Goal: Information Seeking & Learning: Get advice/opinions

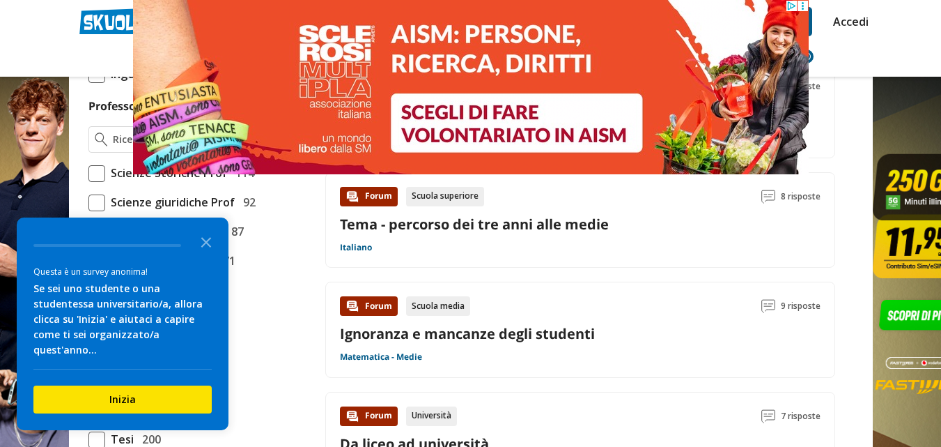
scroll to position [1124, 0]
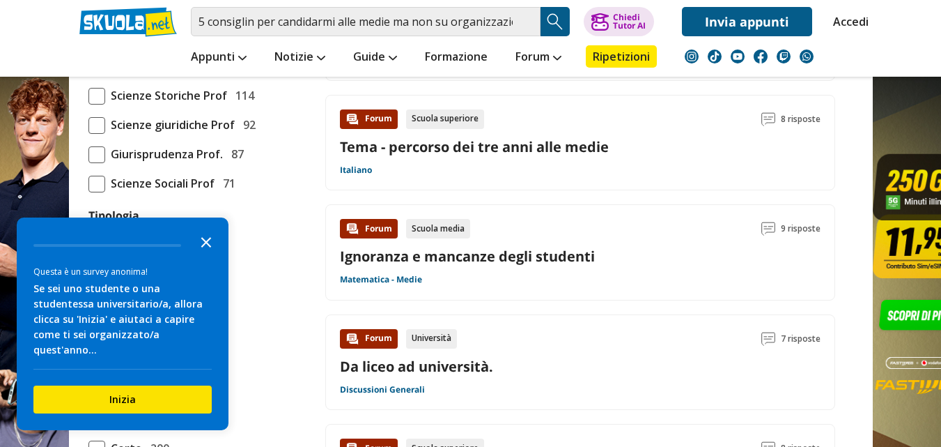
click at [210, 244] on icon "Close the survey" at bounding box center [206, 241] width 28 height 28
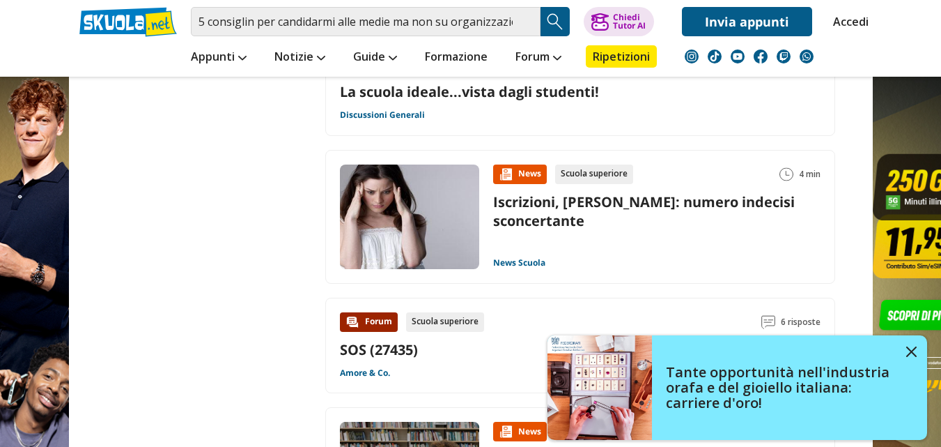
scroll to position [1985, 0]
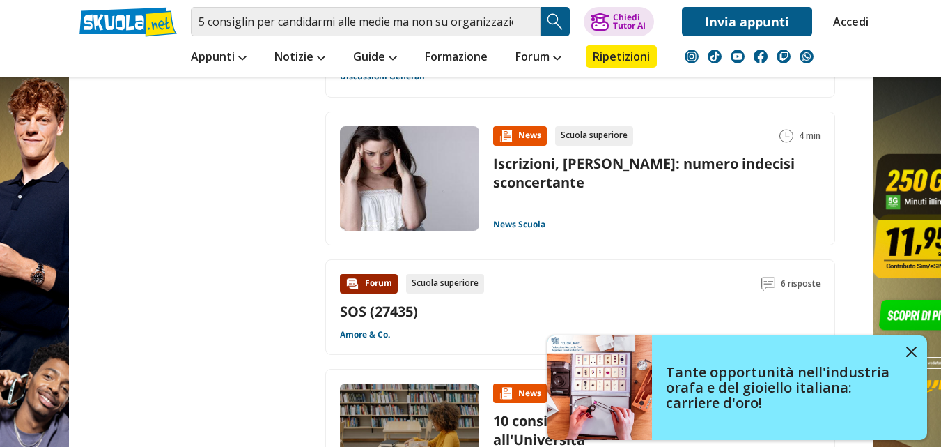
click at [530, 4] on div "5 consiglin per candidarmi alle medie ma non su organizzazione o cosi ma per l …" at bounding box center [471, 18] width 804 height 36
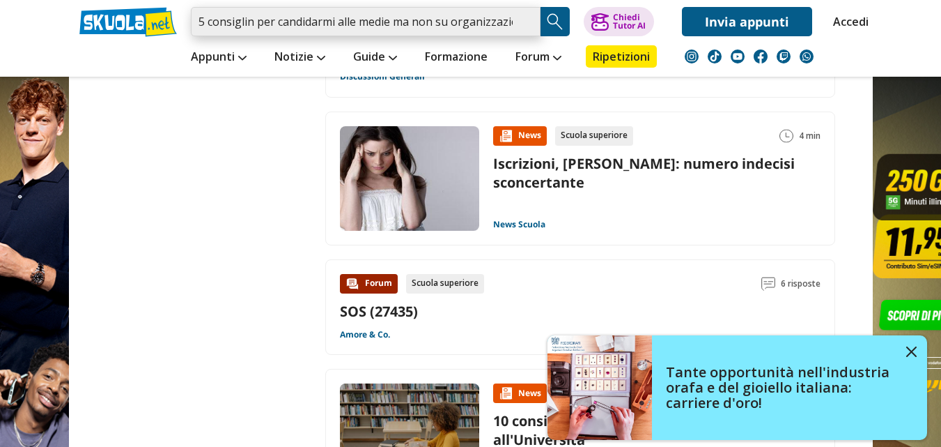
click at [530, 21] on input "5 consiglin per candidarmi alle medie ma non su organizzazione o cosi ma per l …" at bounding box center [366, 21] width 350 height 29
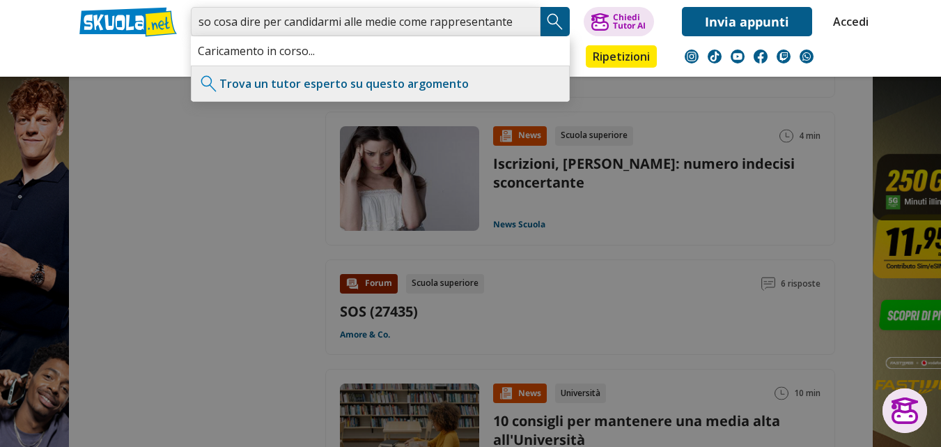
scroll to position [0, 26]
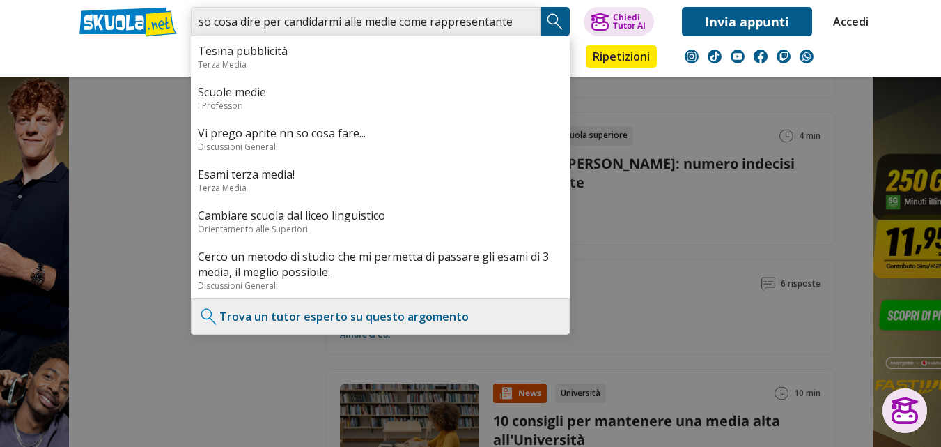
type input "non so cosa dire per candidarmi alle medie come rappresentante"
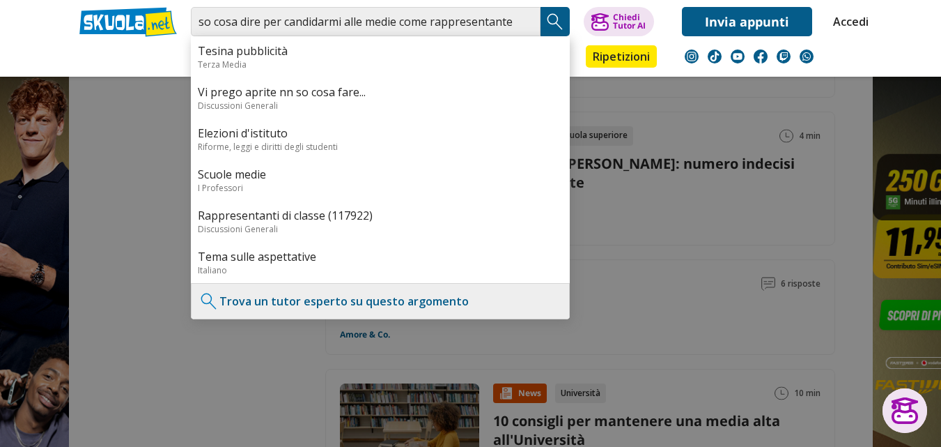
click at [556, 21] on img "Search Button" at bounding box center [555, 21] width 21 height 21
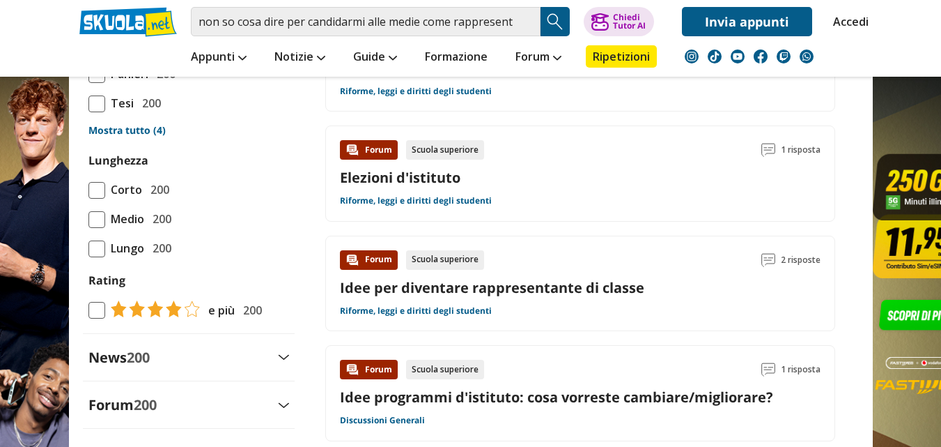
scroll to position [1351, 0]
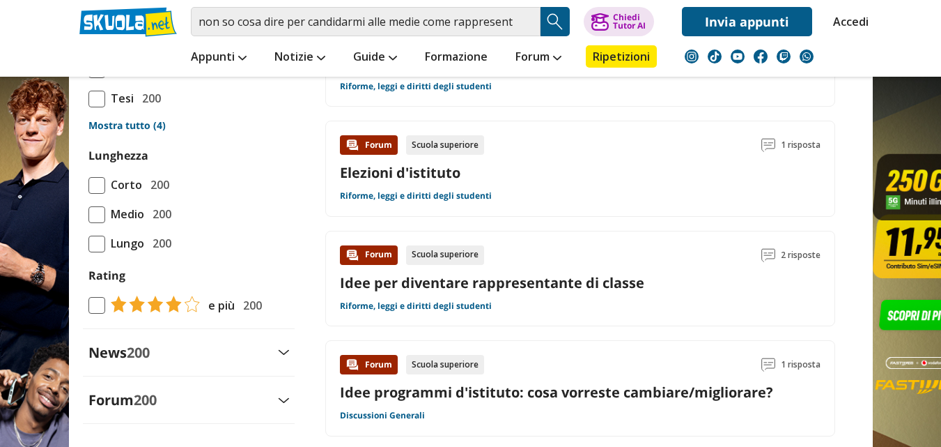
click at [543, 282] on link "Idee per diventare rappresentante di classe" at bounding box center [492, 282] width 304 height 19
